Goal: Information Seeking & Learning: Find specific fact

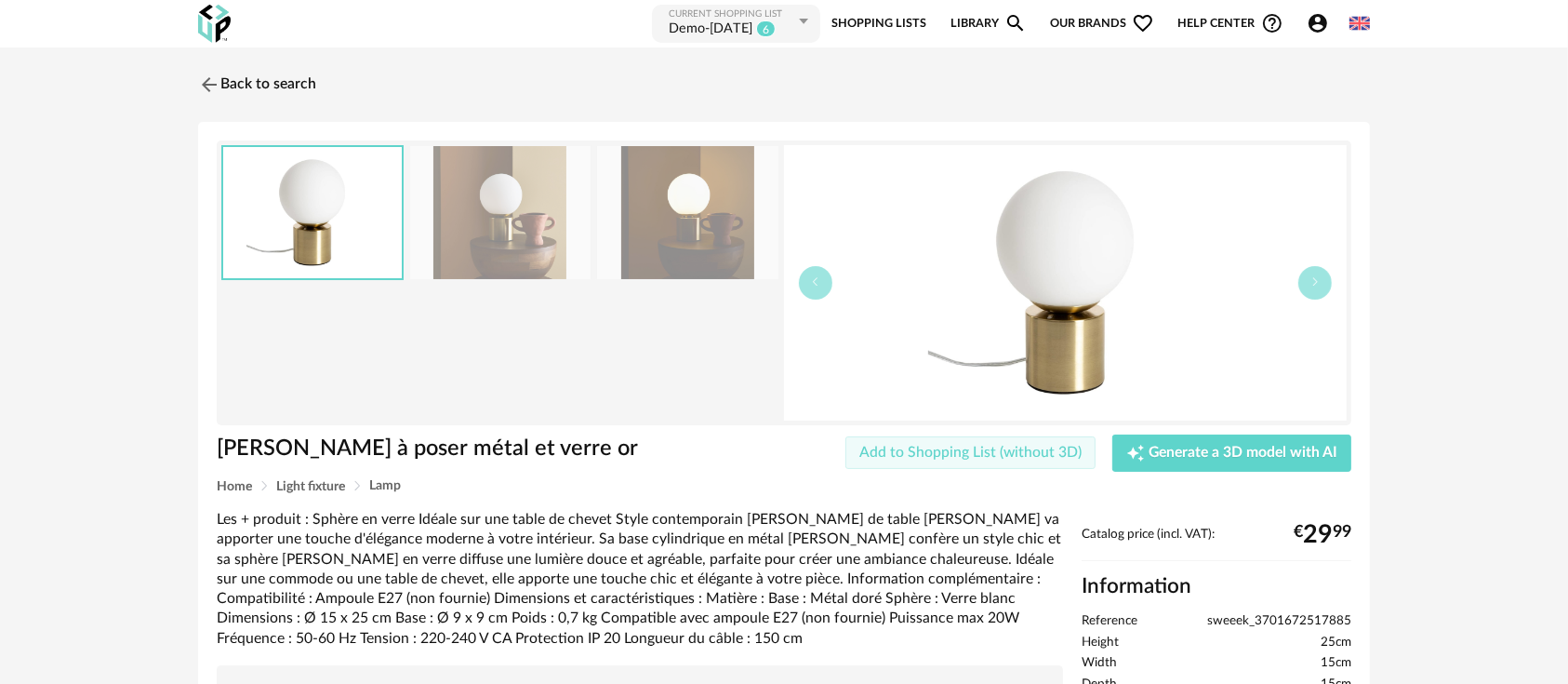
scroll to position [345, 0]
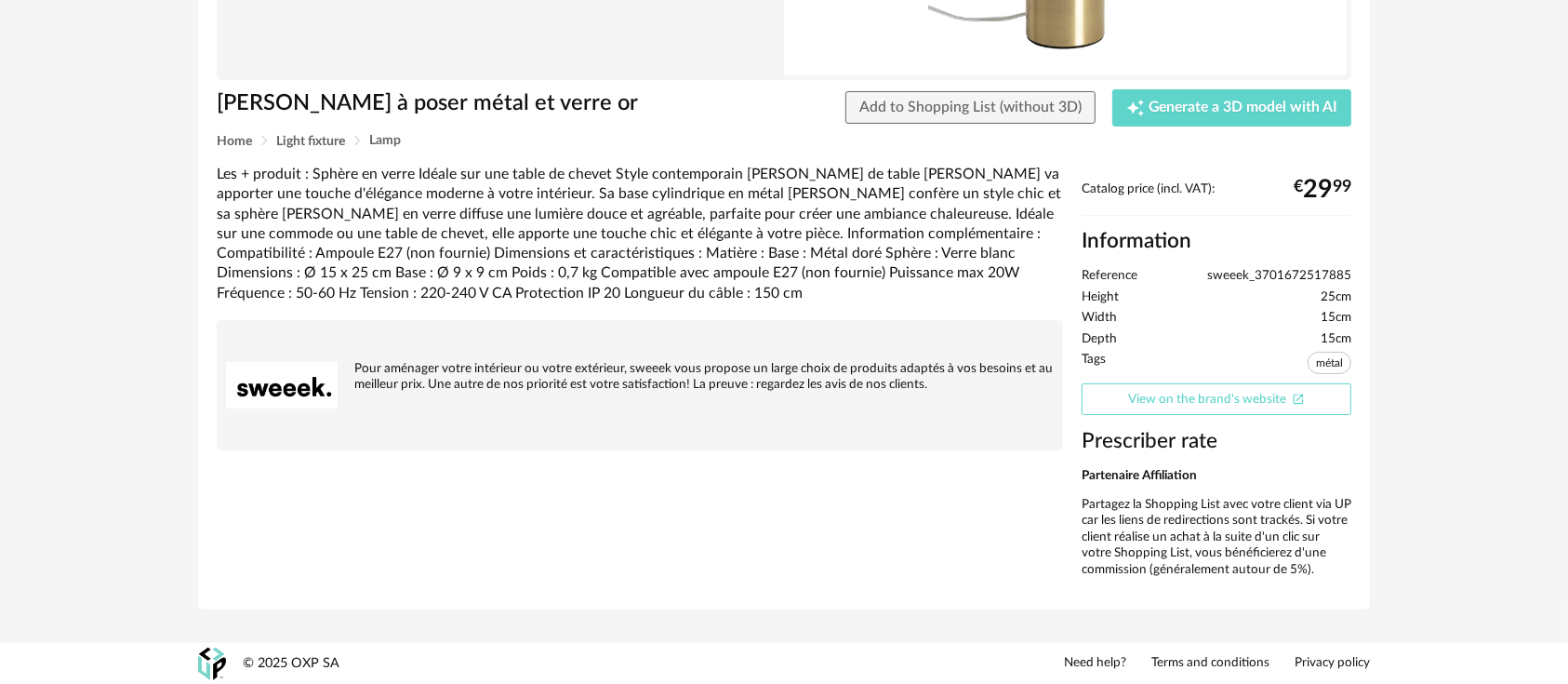
click at [1161, 400] on link "View on the brand's website Open In New icon" at bounding box center [1216, 400] width 270 height 32
click at [1293, 264] on div "Catalog price (incl. VAT): € 29 99 Information Reference sweeek_3701672517885 H…" at bounding box center [1217, 385] width 288 height 409
copy ul "sweeek_3701672517885"
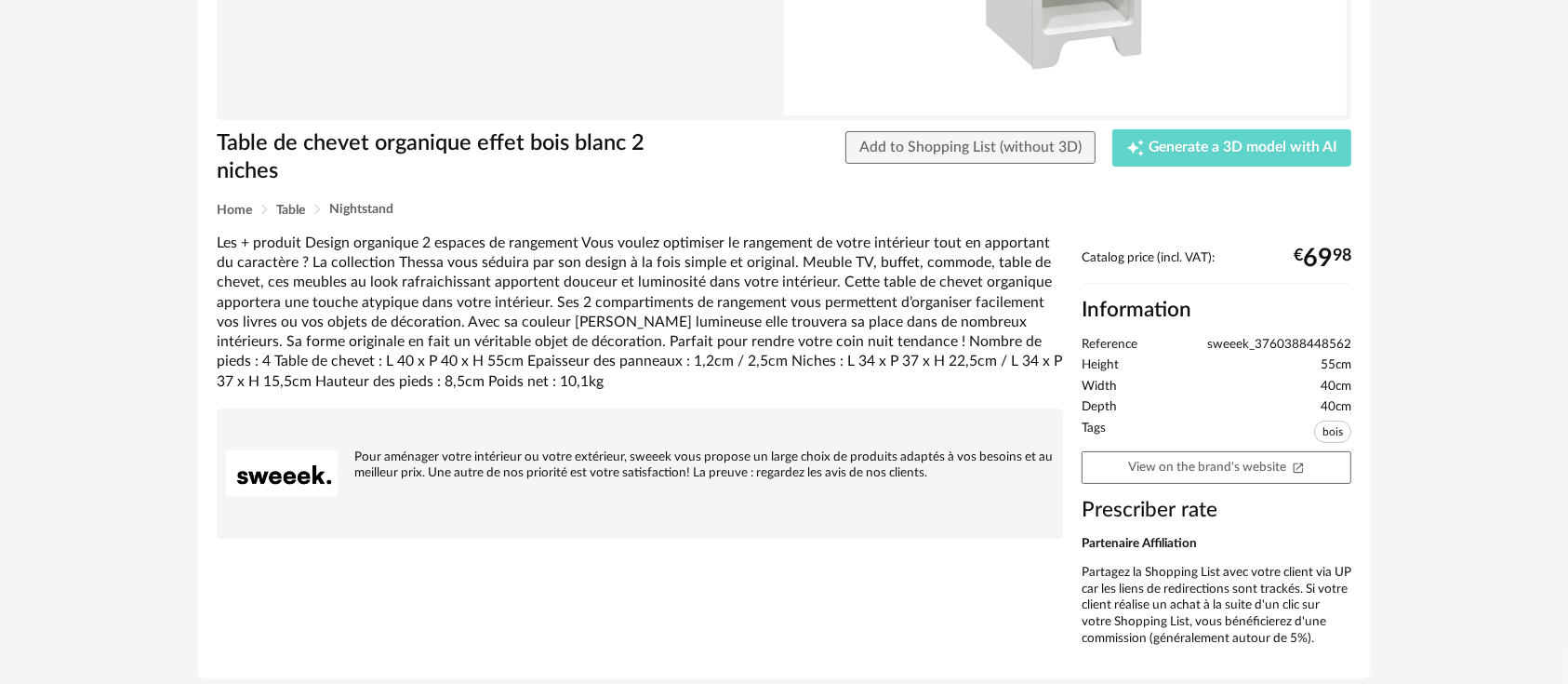
scroll to position [310, 0]
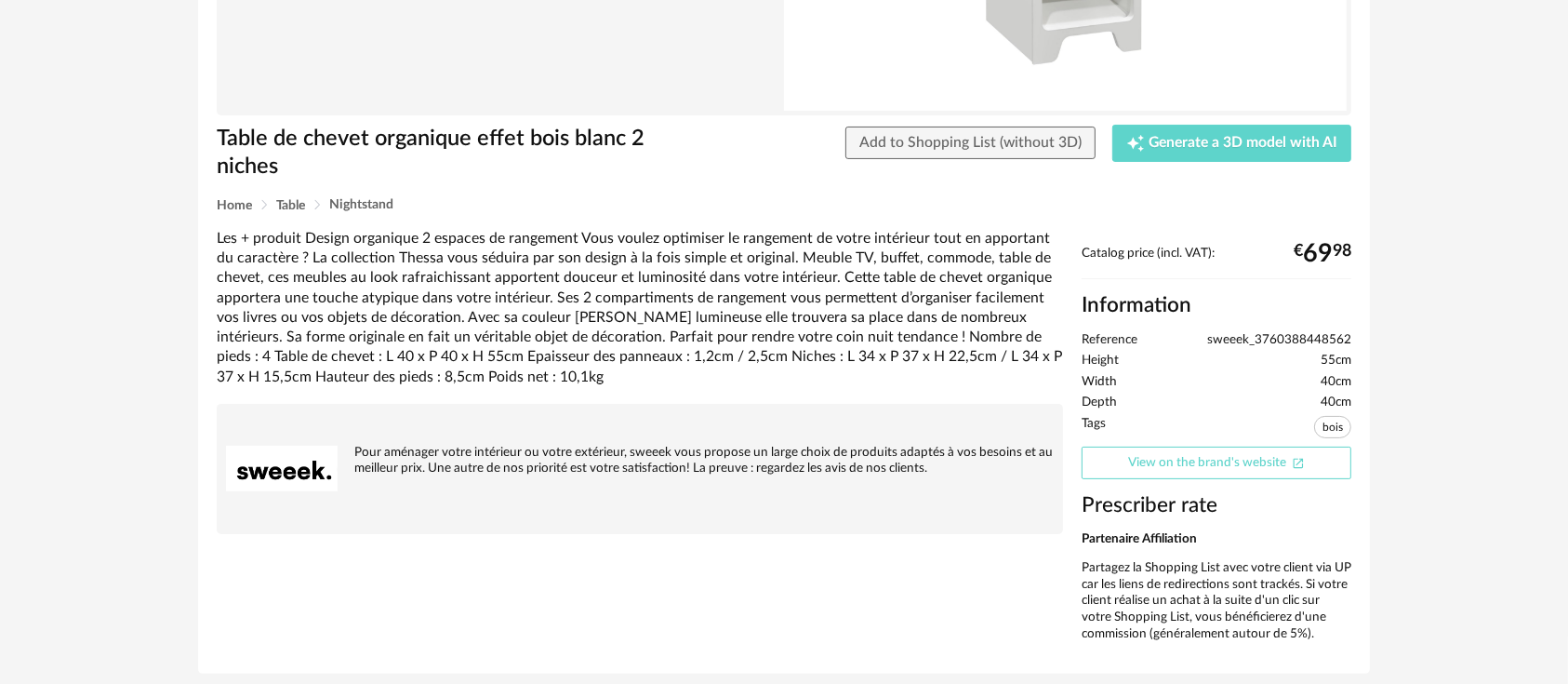
click at [1131, 470] on link "View on the brand's website Open In New icon" at bounding box center [1216, 463] width 270 height 32
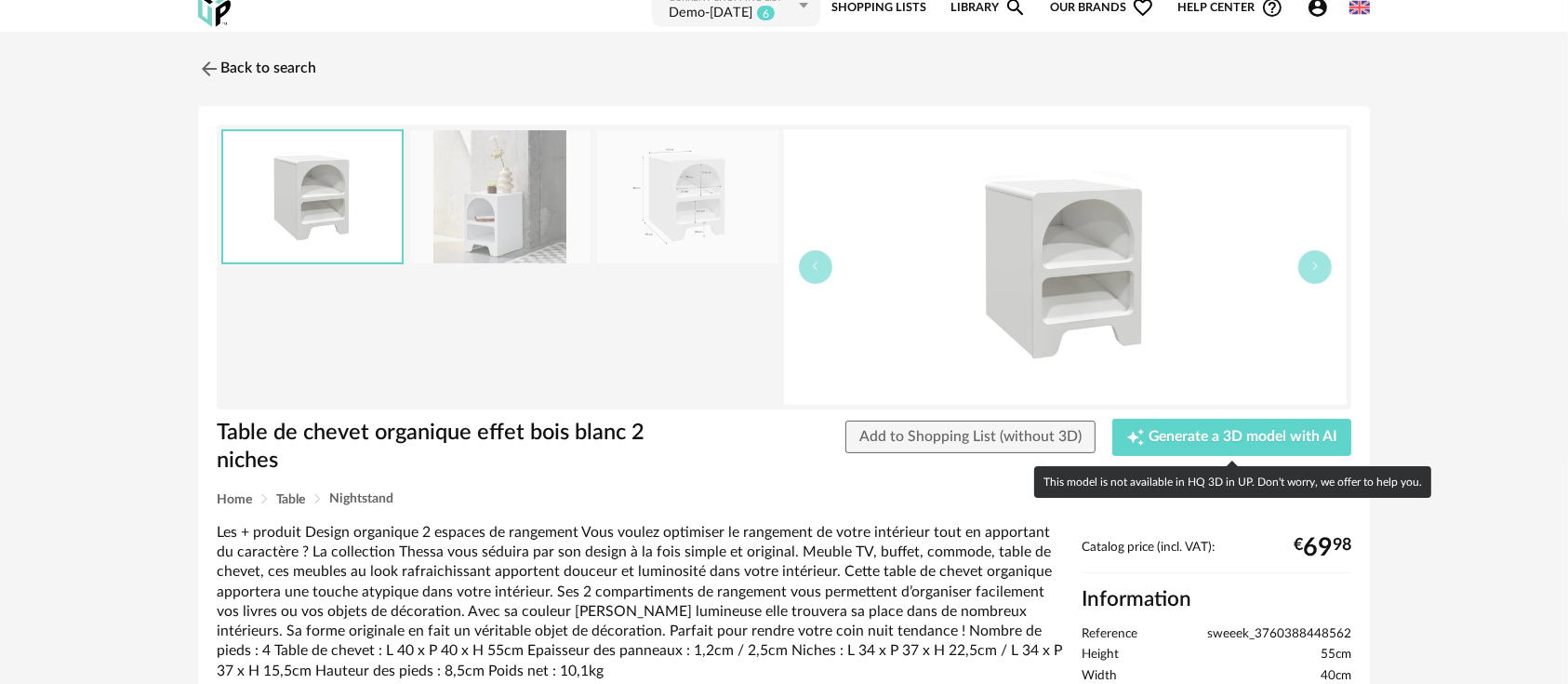
scroll to position [15, 0]
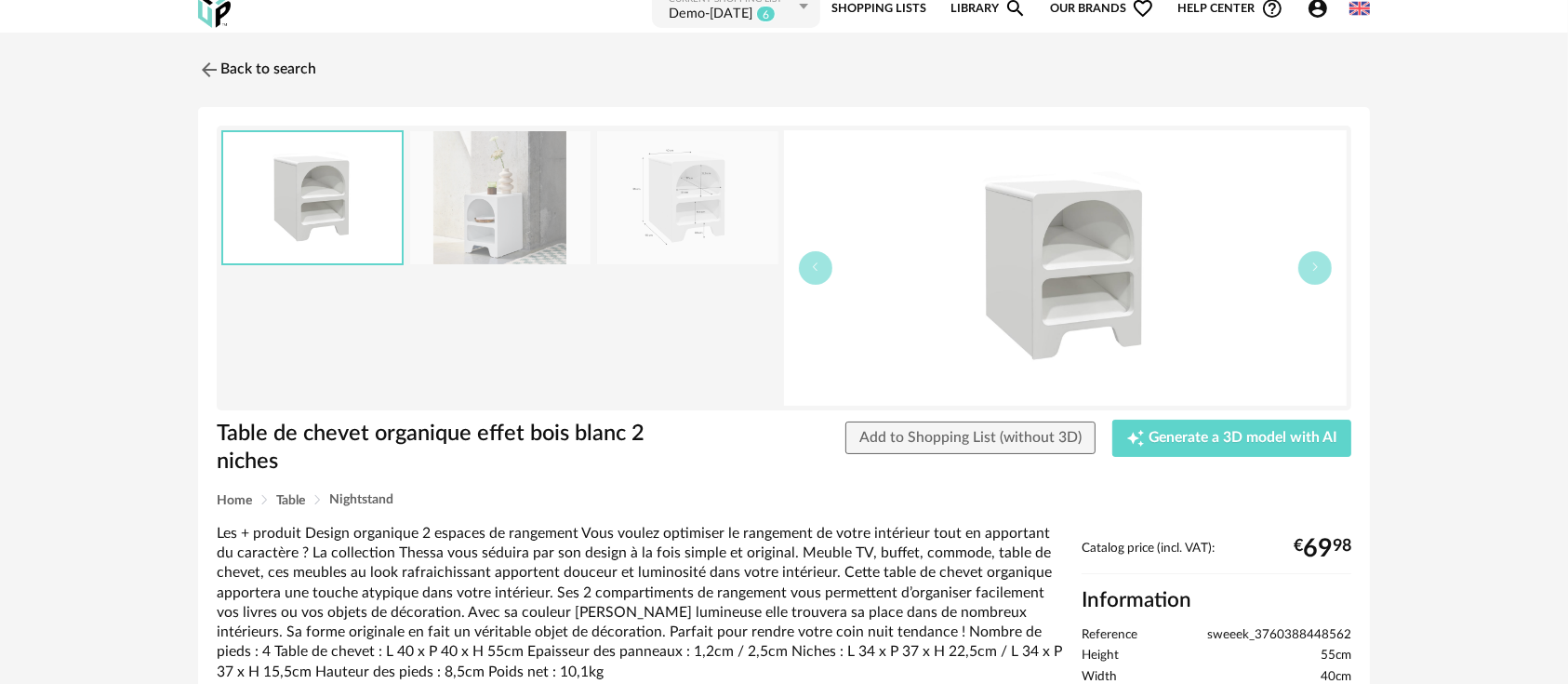
click at [1274, 632] on span "sweeek_3760388448562" at bounding box center [1279, 635] width 144 height 17
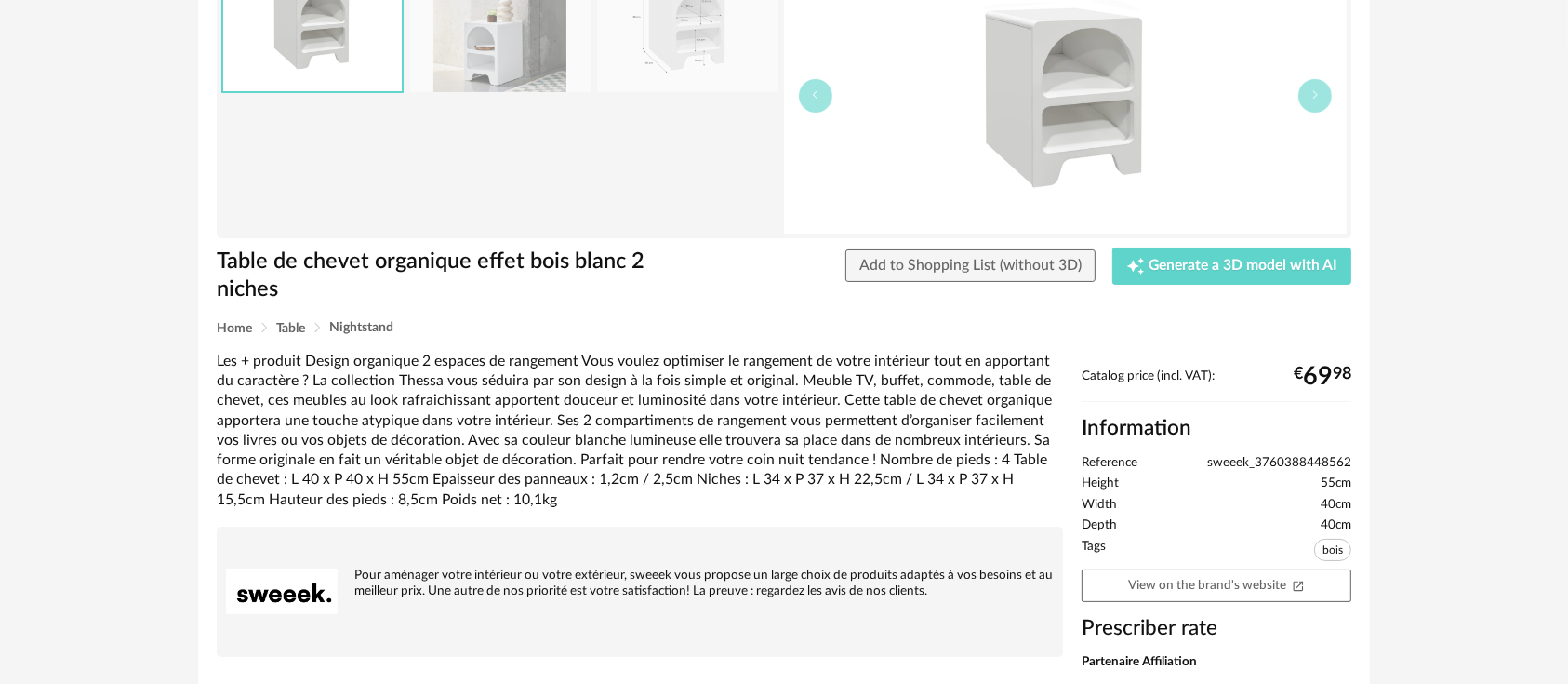
scroll to position [188, 0]
